Goal: Information Seeking & Learning: Learn about a topic

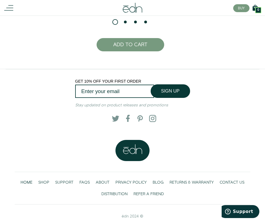
scroll to position [1050, 0]
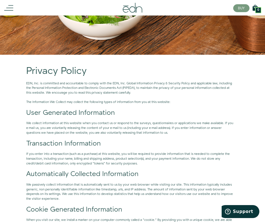
scroll to position [188, 0]
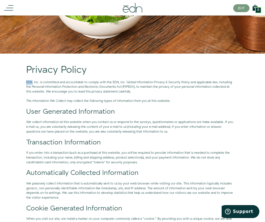
drag, startPoint x: 26, startPoint y: 84, endPoint x: 32, endPoint y: 82, distance: 6.6
click at [32, 82] on p "EDN, Inc. is committed and accountable to comply with the EDN, Inc. Global Info…" at bounding box center [130, 87] width 209 height 14
copy p "EDN"
